Goal: Check status: Check status

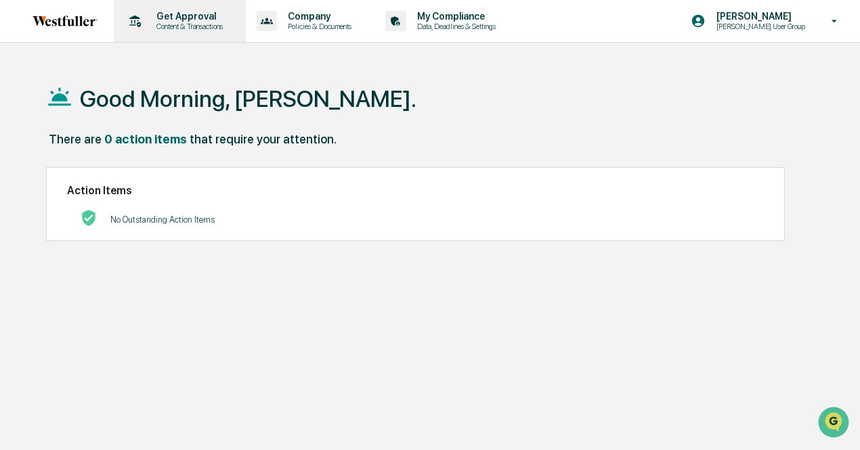
click at [172, 23] on p "Content & Transactions" at bounding box center [188, 26] width 84 height 9
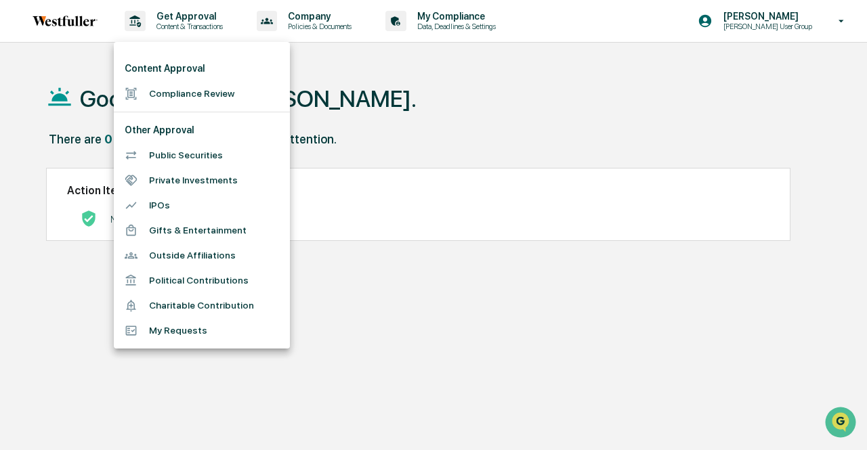
click at [204, 149] on li "Public Securities" at bounding box center [202, 155] width 176 height 25
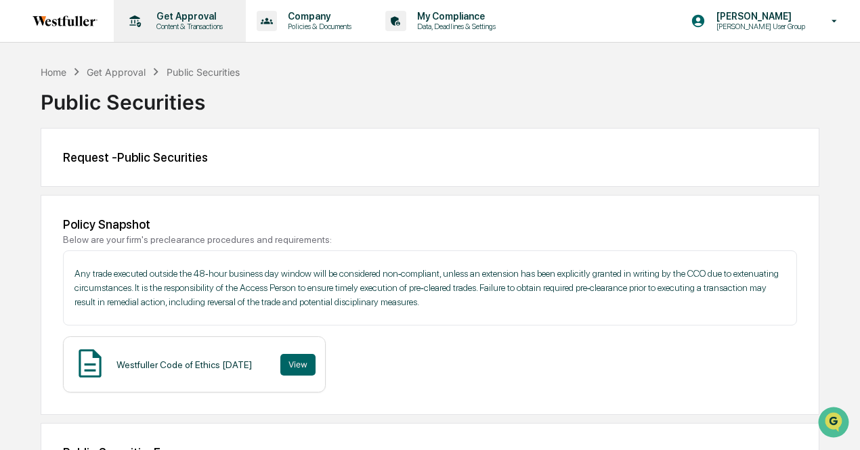
click at [196, 16] on p "Get Approval" at bounding box center [188, 16] width 84 height 11
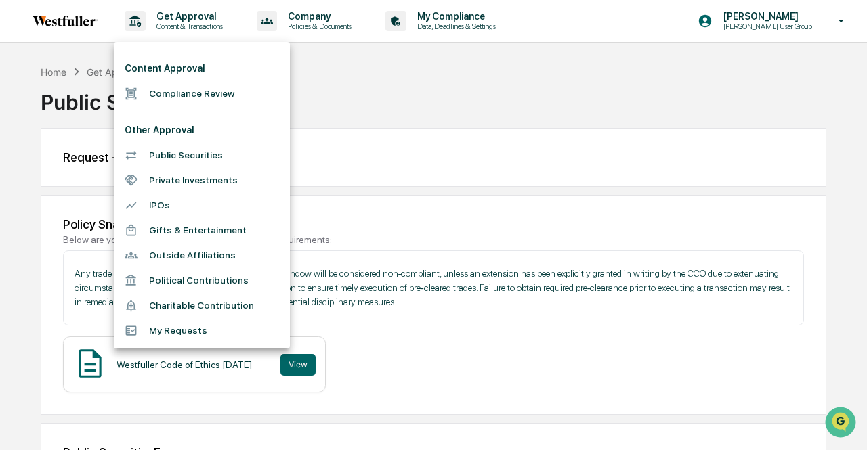
click at [202, 98] on li "Compliance Review" at bounding box center [202, 93] width 176 height 25
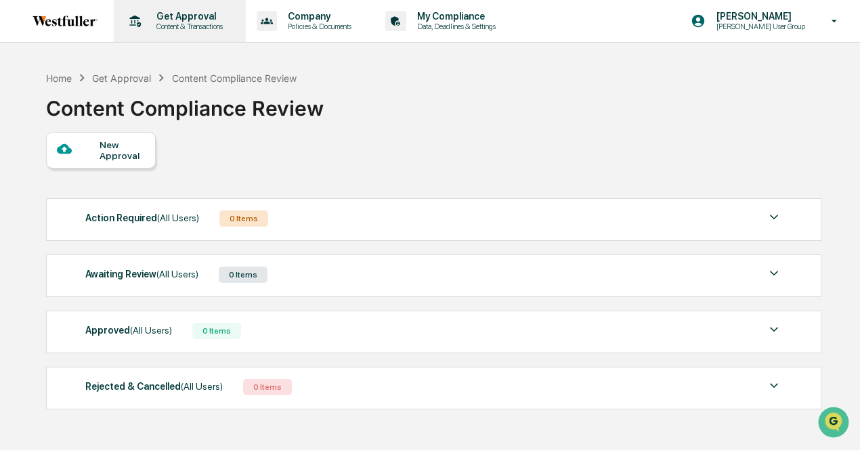
click at [183, 15] on p "Get Approval" at bounding box center [188, 16] width 84 height 11
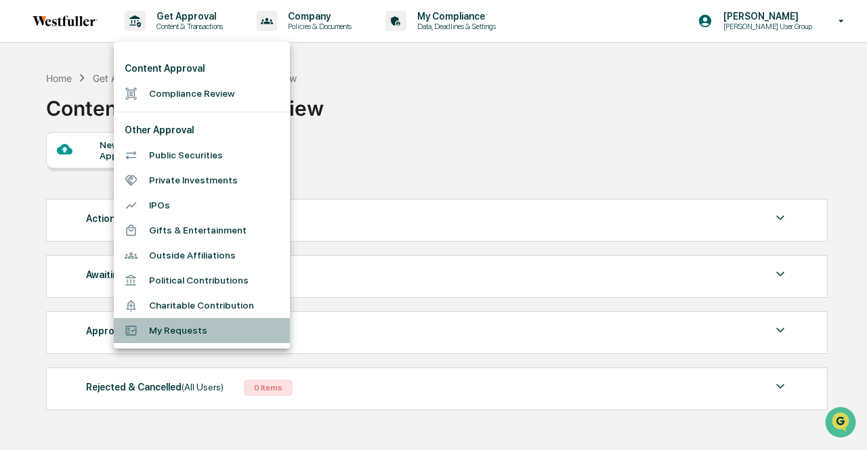
click at [207, 341] on li "My Requests" at bounding box center [202, 330] width 176 height 25
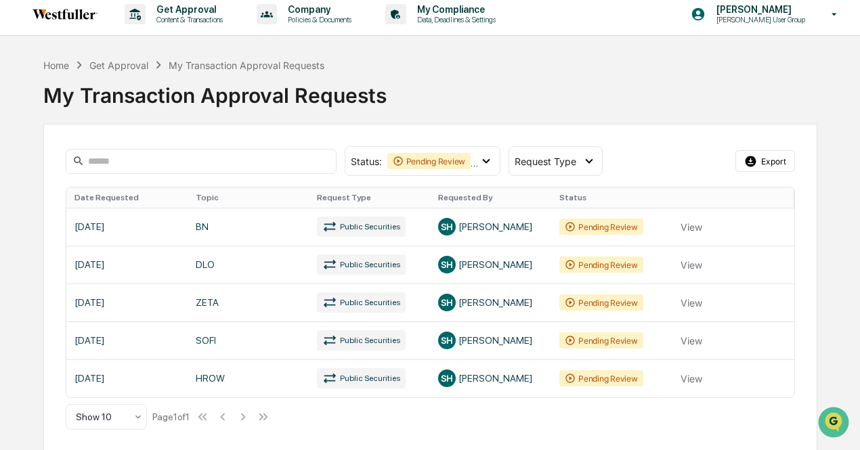
scroll to position [8, 0]
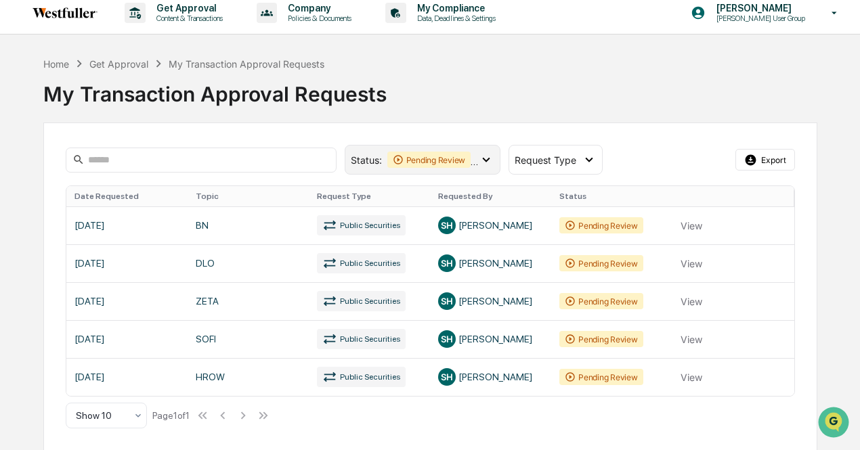
click at [469, 152] on span "Pending Review Action Required" at bounding box center [433, 160] width 92 height 16
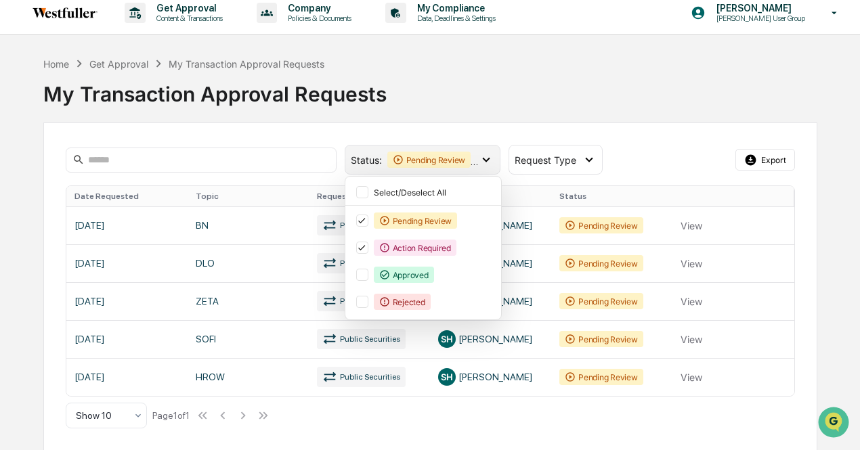
click at [469, 152] on span "Pending Review Action Required" at bounding box center [433, 160] width 92 height 16
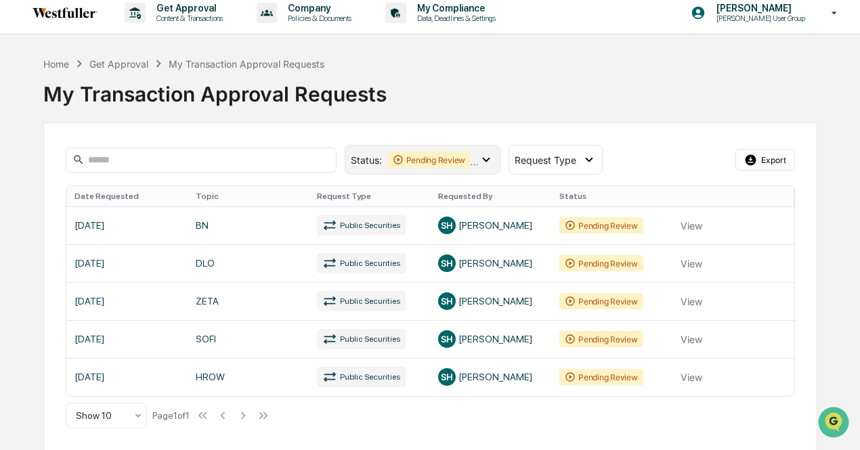
click at [469, 152] on span "Pending Review Action Required" at bounding box center [433, 160] width 92 height 16
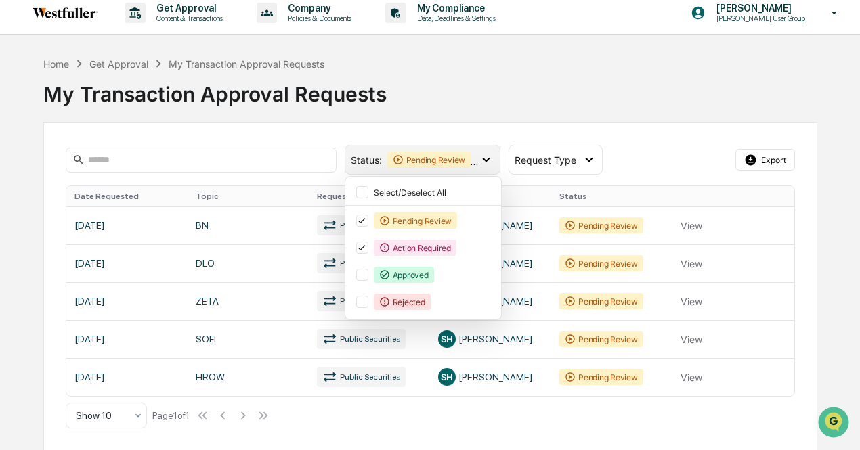
click at [469, 152] on span "Pending Review Action Required" at bounding box center [433, 160] width 92 height 16
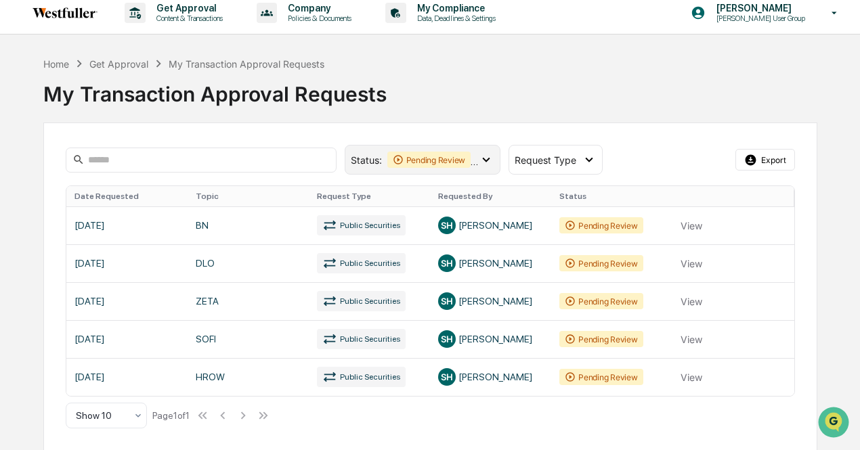
click at [479, 163] on icon at bounding box center [486, 159] width 15 height 15
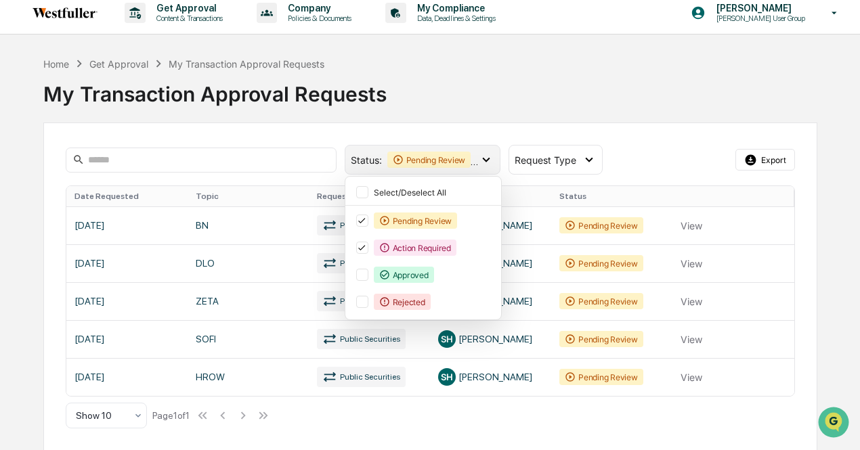
click at [479, 163] on icon at bounding box center [486, 159] width 15 height 15
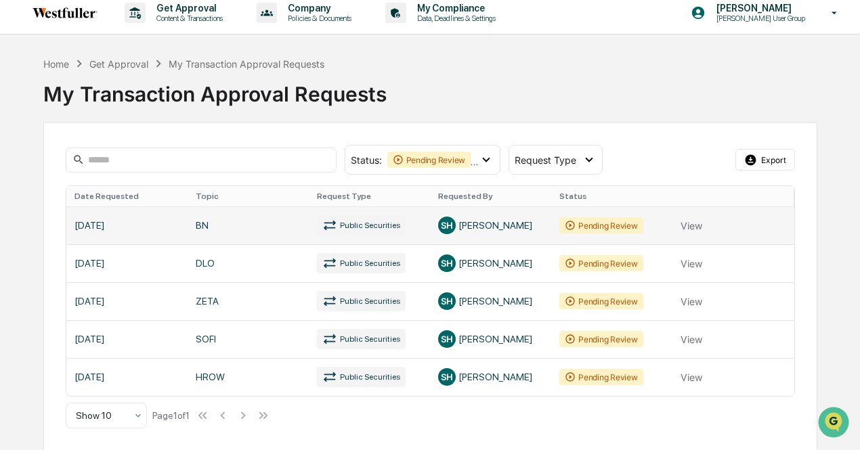
click at [571, 224] on link at bounding box center [430, 226] width 728 height 38
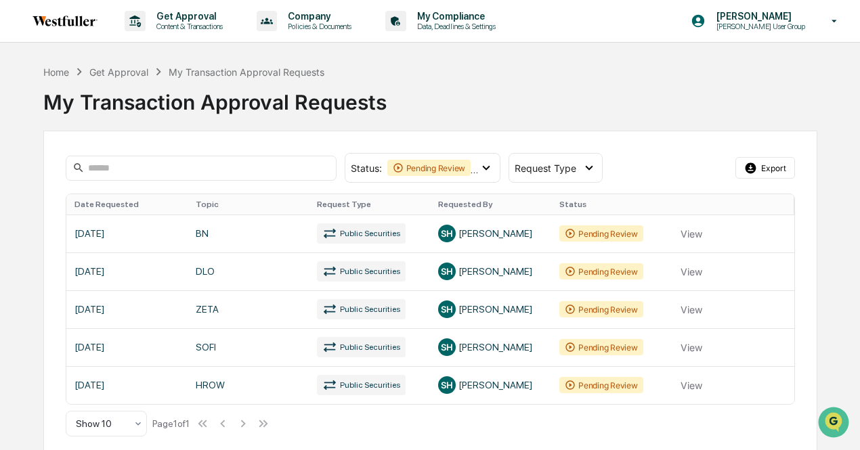
click at [61, 22] on img at bounding box center [65, 21] width 65 height 11
